Goal: Task Accomplishment & Management: Use online tool/utility

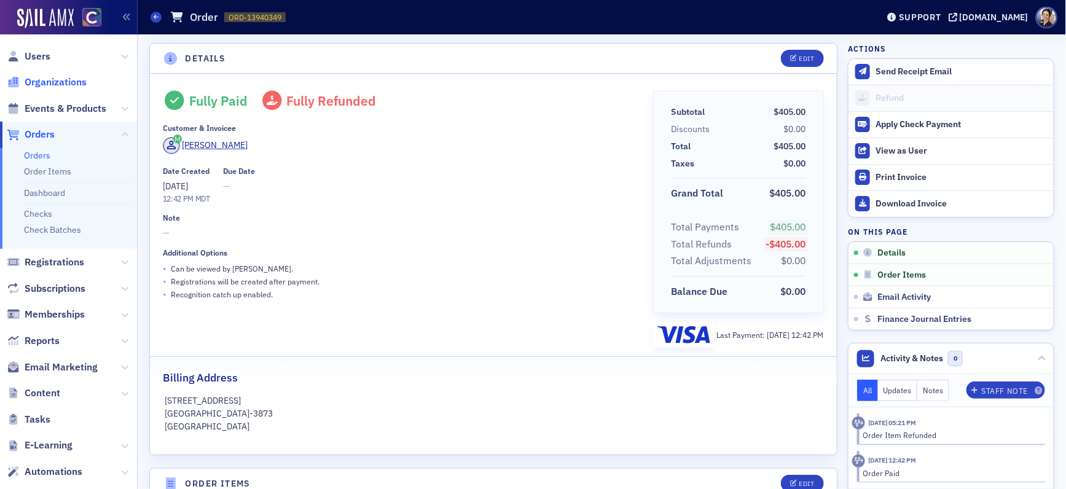
click at [65, 84] on span "Organizations" at bounding box center [56, 83] width 62 height 14
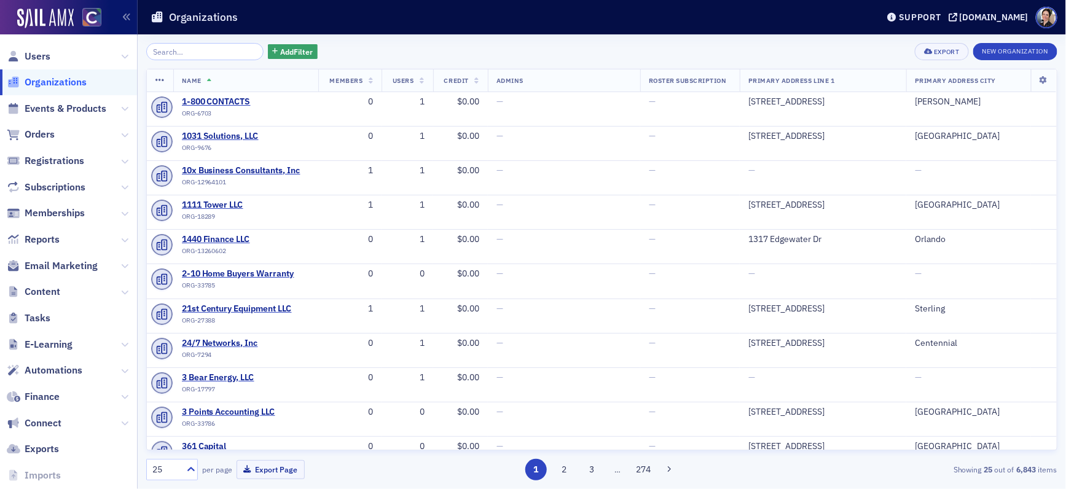
click at [218, 53] on input "search" at bounding box center [204, 51] width 117 height 17
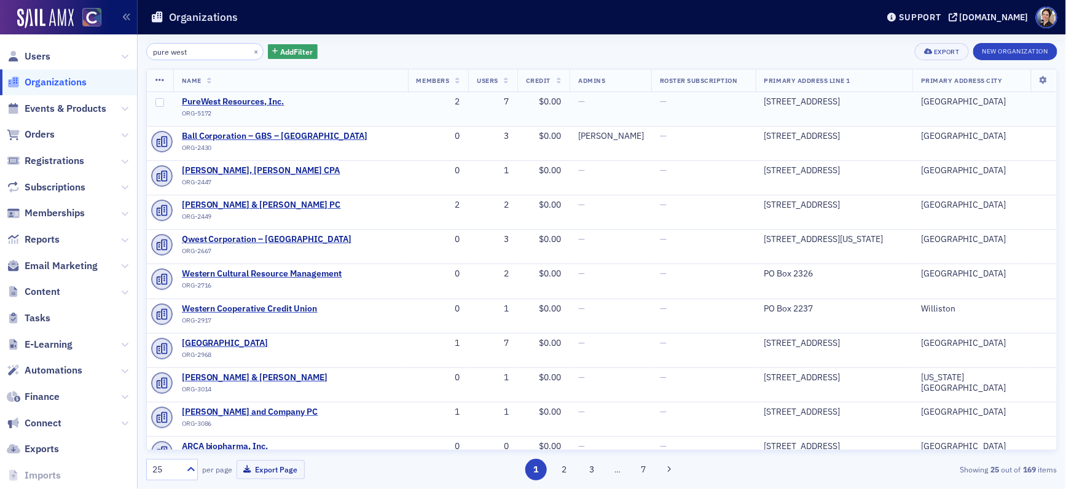
type input "pure west"
click at [503, 101] on div "7" at bounding box center [493, 102] width 32 height 11
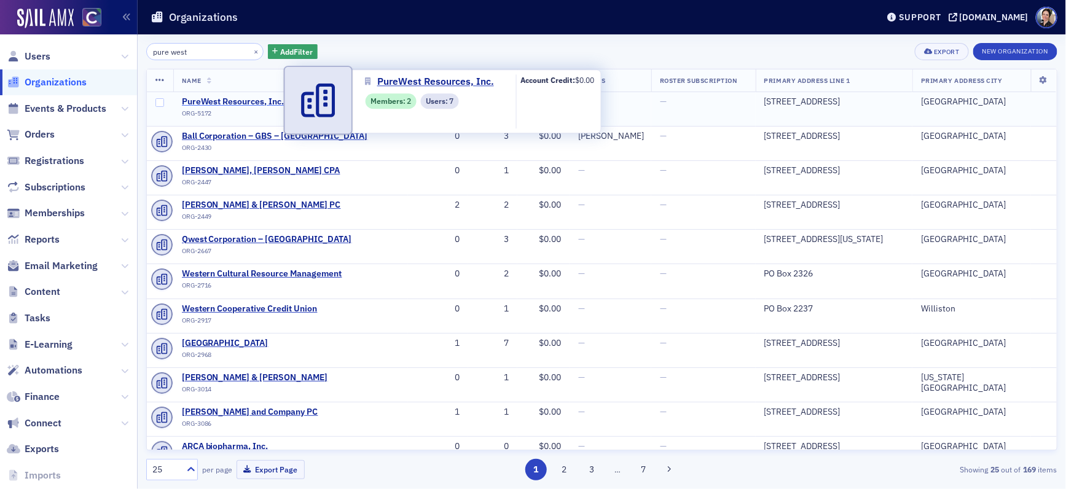
drag, startPoint x: 256, startPoint y: 101, endPoint x: 266, endPoint y: 101, distance: 9.8
click at [256, 101] on span "PureWest Resources, Inc." at bounding box center [238, 102] width 112 height 11
select select "US"
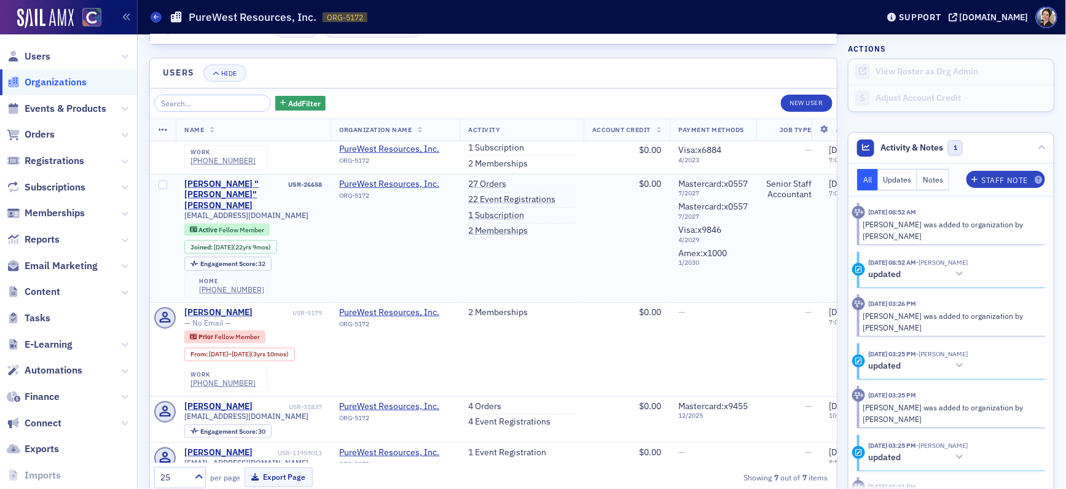
scroll to position [1297, 0]
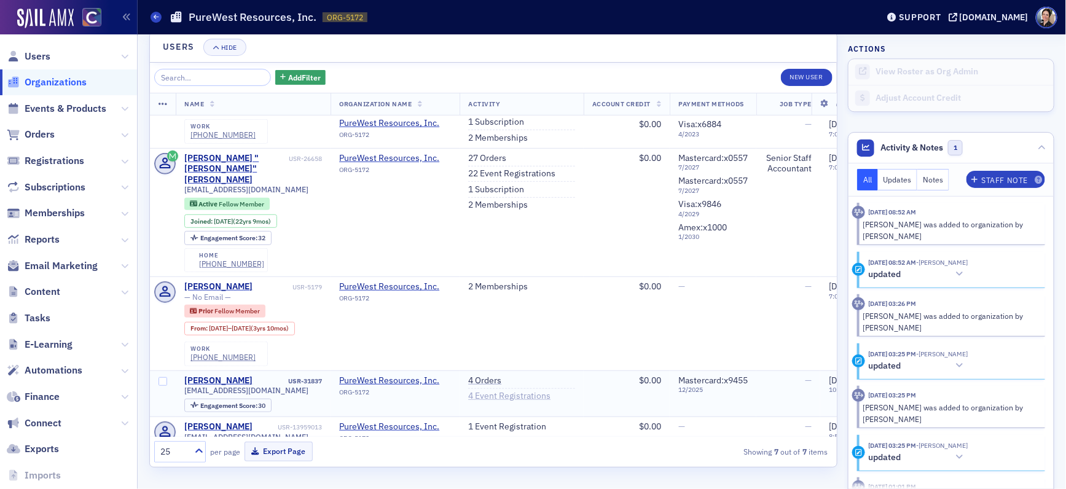
click at [511, 391] on link "4 Event Registrations" at bounding box center [509, 396] width 82 height 11
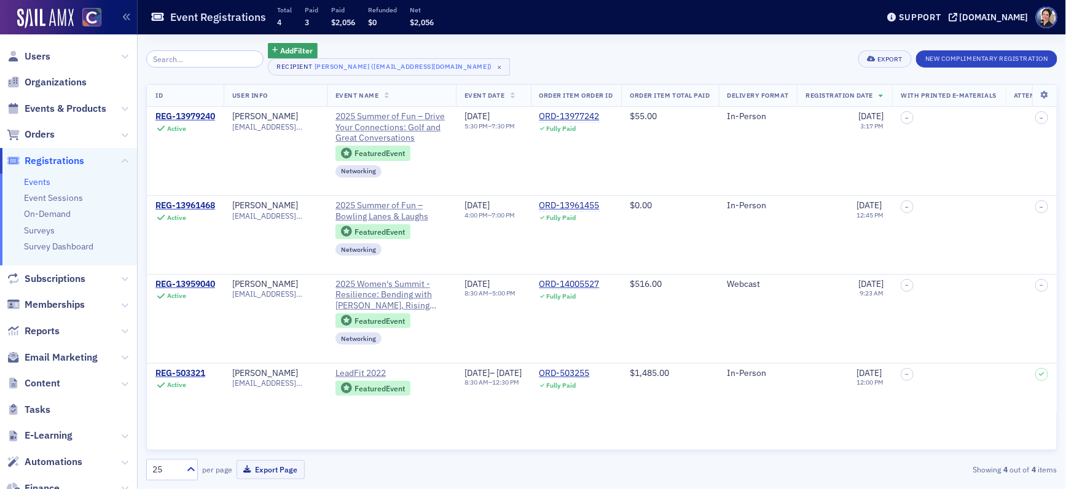
select select "US"
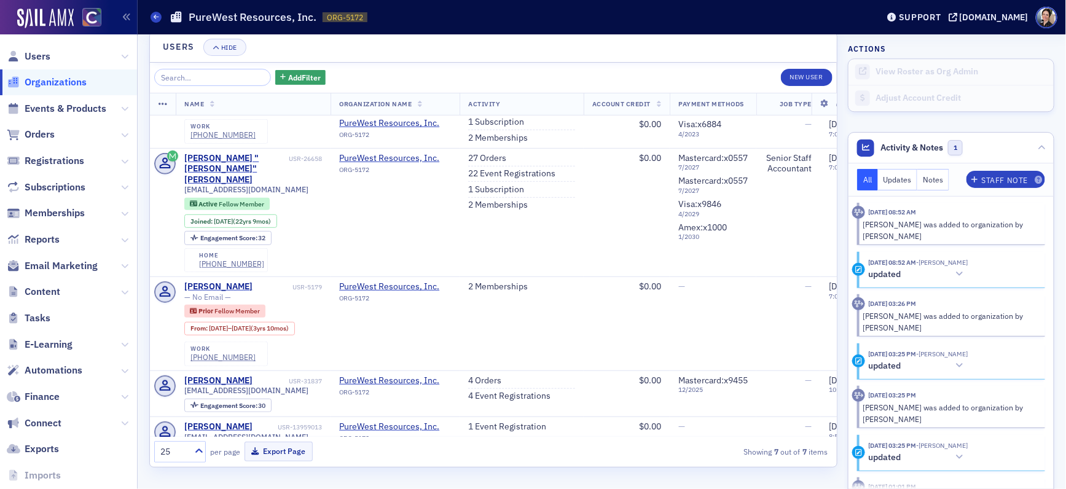
scroll to position [213, 0]
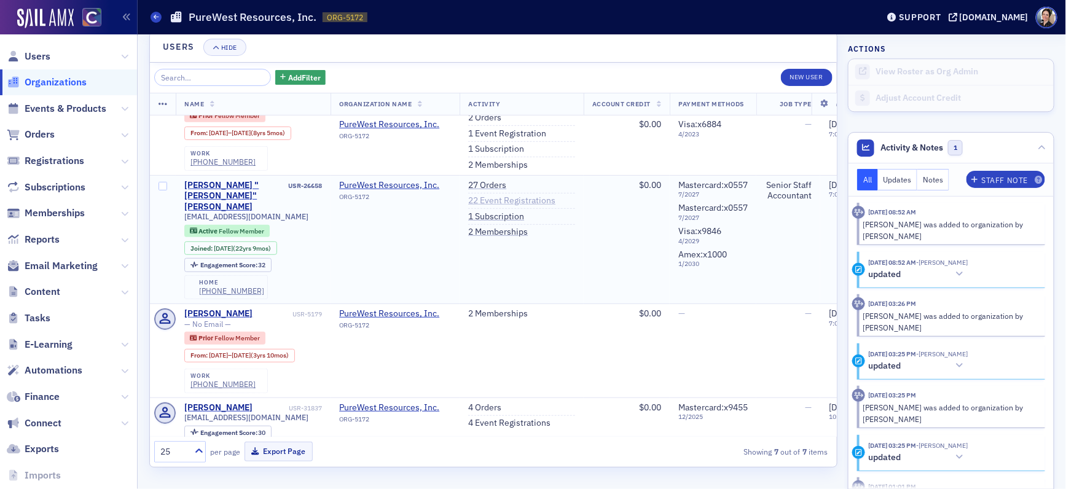
click at [495, 195] on link "22 Event Registrations" at bounding box center [511, 200] width 87 height 11
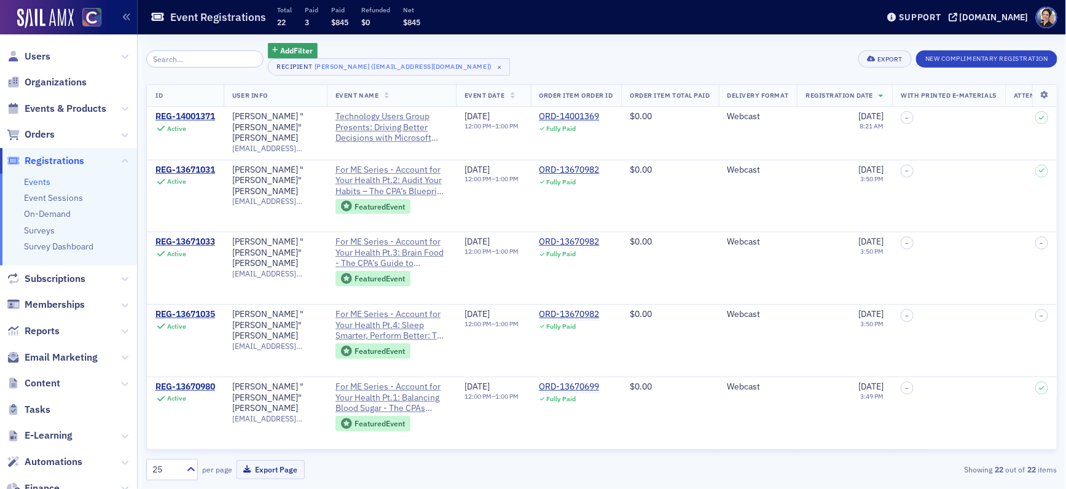
select select "US"
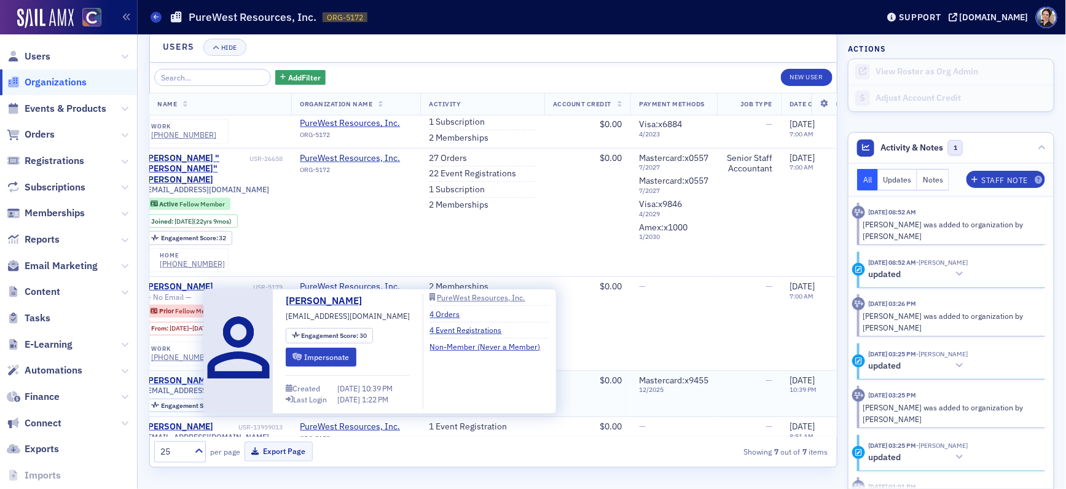
scroll to position [240, 41]
click at [325, 360] on button "Impersonate" at bounding box center [319, 357] width 71 height 19
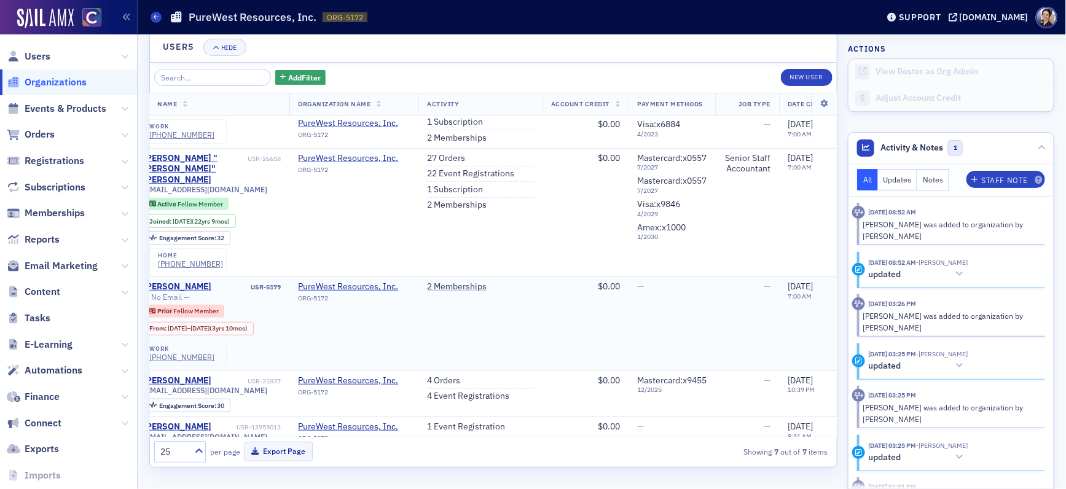
scroll to position [240, 0]
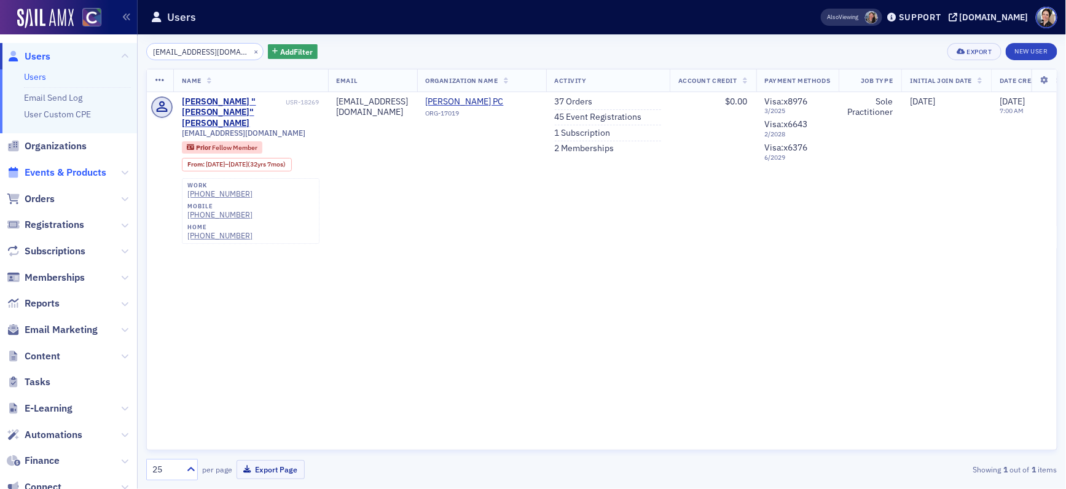
click at [69, 172] on span "Events & Products" at bounding box center [66, 173] width 82 height 14
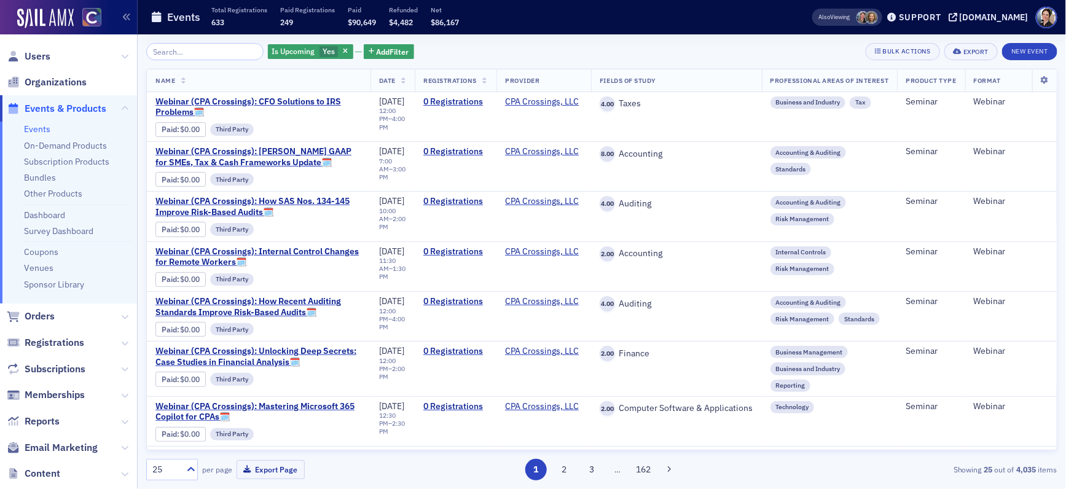
click at [224, 56] on input "search" at bounding box center [204, 51] width 117 height 17
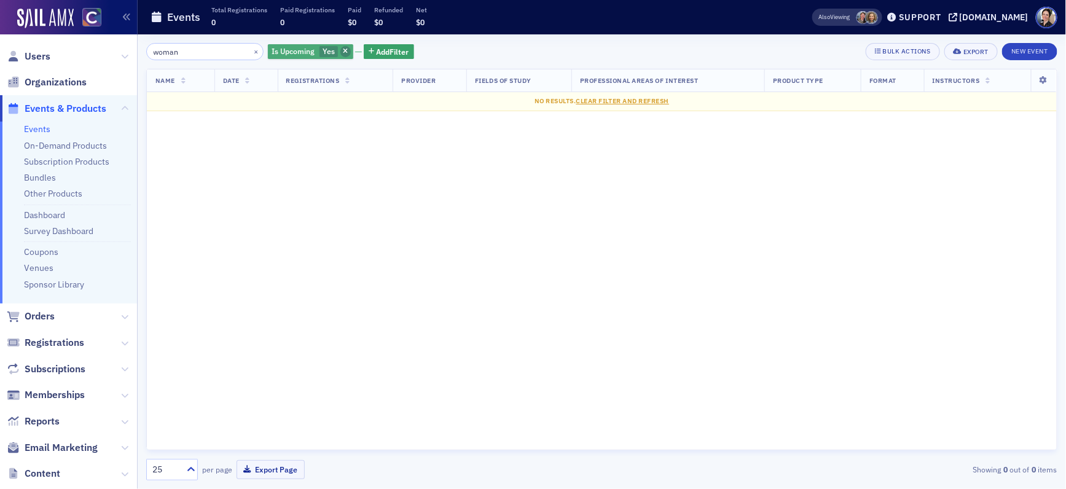
click at [343, 52] on icon "button" at bounding box center [345, 52] width 5 height 7
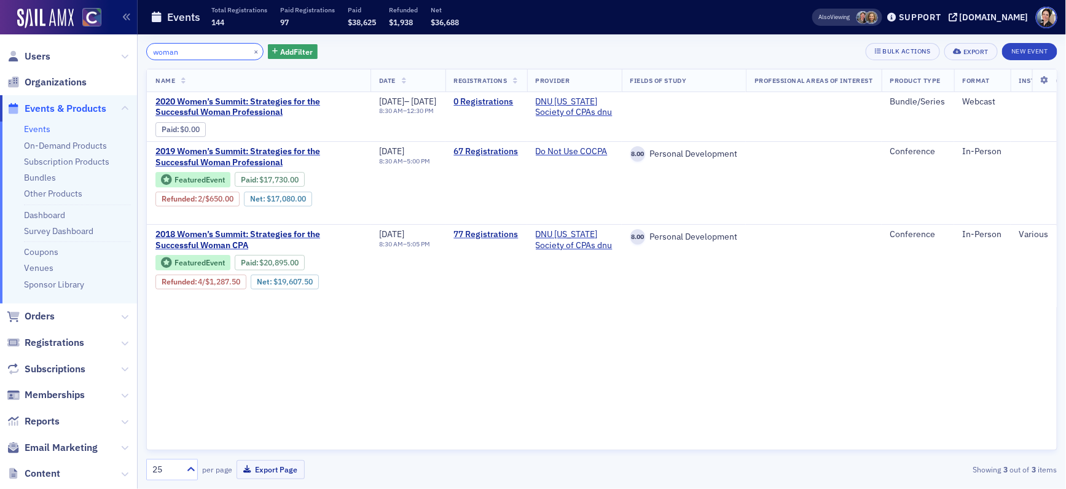
drag, startPoint x: 200, startPoint y: 53, endPoint x: 81, endPoint y: 30, distance: 121.4
click at [81, 30] on div "Users Organizations Events & Products Events On-Demand Products Subscription Pr…" at bounding box center [533, 244] width 1066 height 489
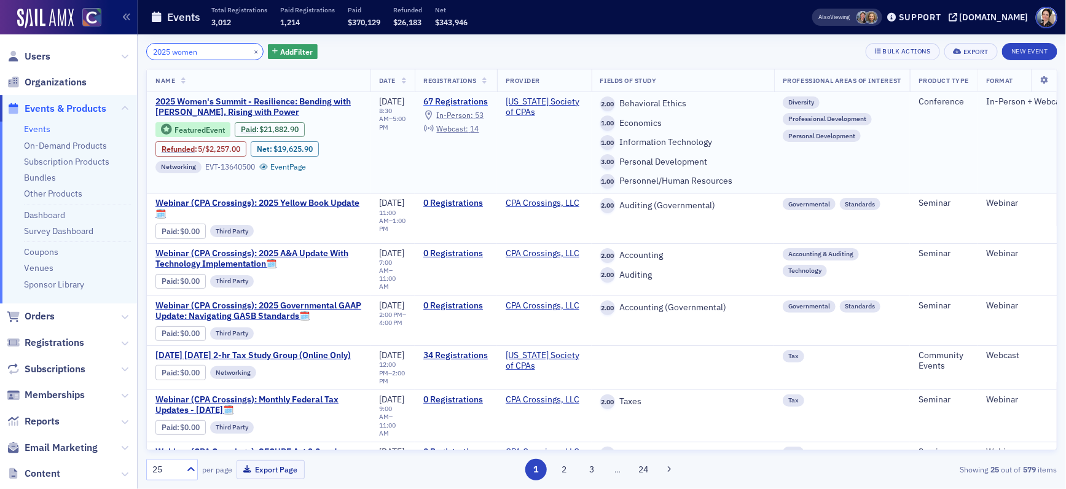
type input "2025 women"
click at [465, 103] on link "67 Registrations" at bounding box center [456, 102] width 65 height 11
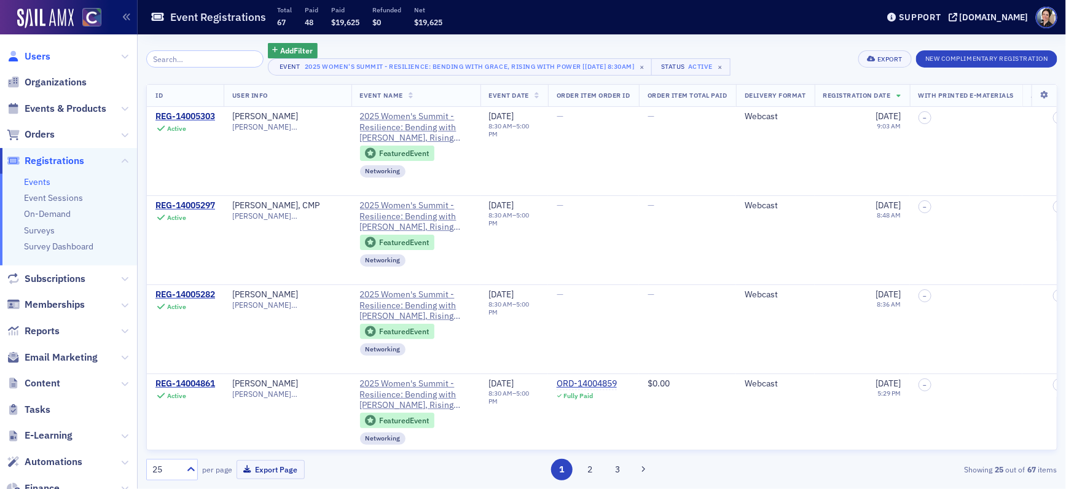
click at [44, 56] on span "Users" at bounding box center [38, 57] width 26 height 14
click at [187, 59] on input "search" at bounding box center [204, 58] width 117 height 17
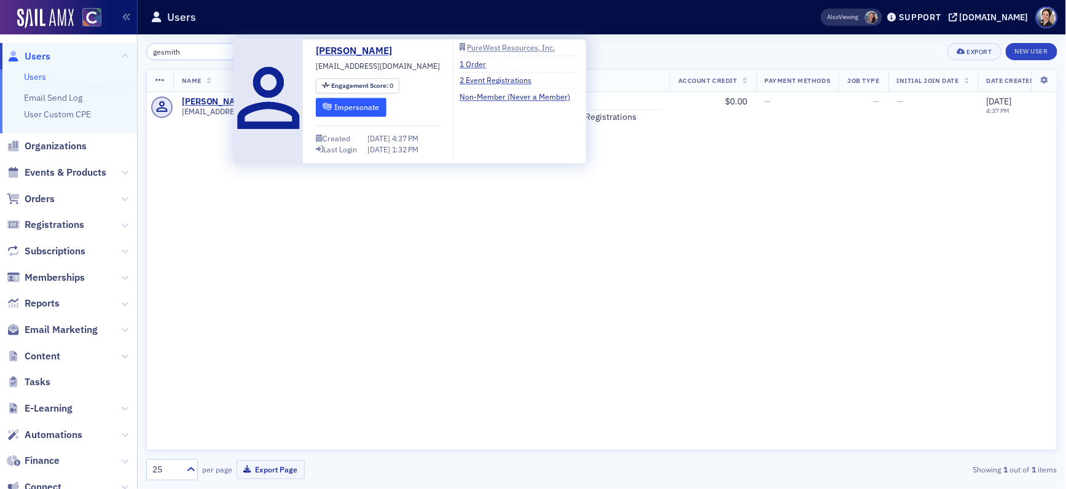
type input "gesmith"
click at [369, 108] on button "Impersonate" at bounding box center [351, 107] width 71 height 19
